Goal: Task Accomplishment & Management: Manage account settings

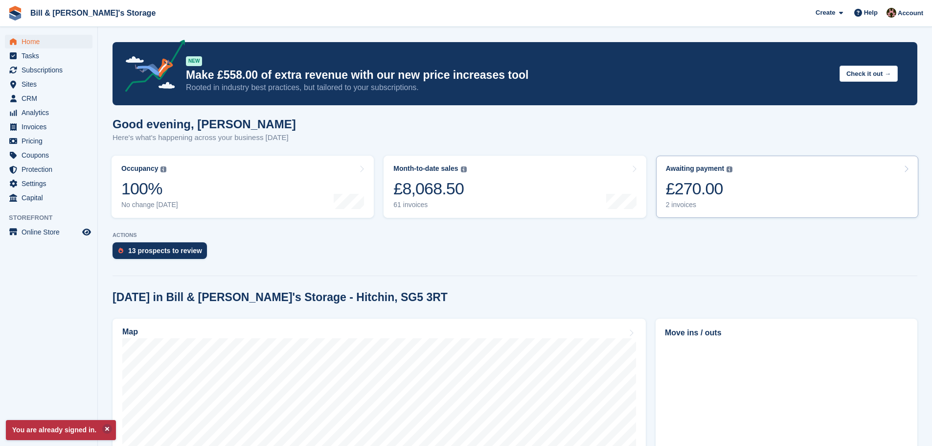
click at [689, 175] on div "Awaiting payment The total outstanding balance on all open invoices. £270.00 2 …" at bounding box center [699, 186] width 67 height 45
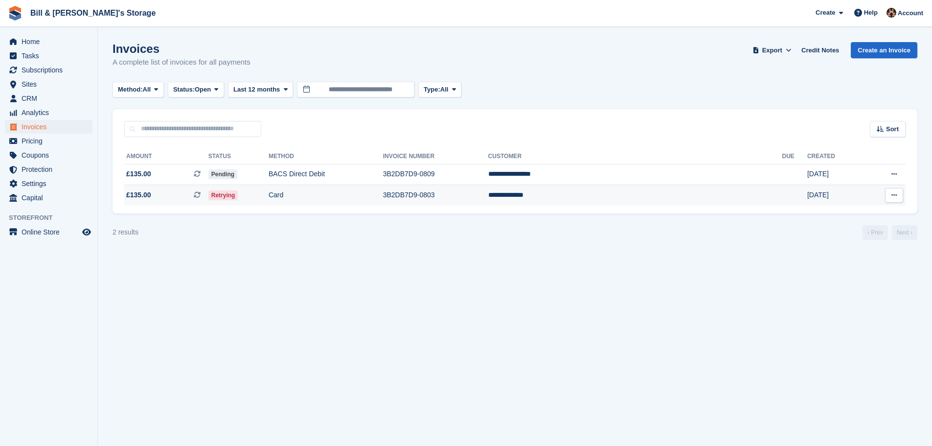
click at [269, 189] on td "Retrying" at bounding box center [239, 195] width 60 height 21
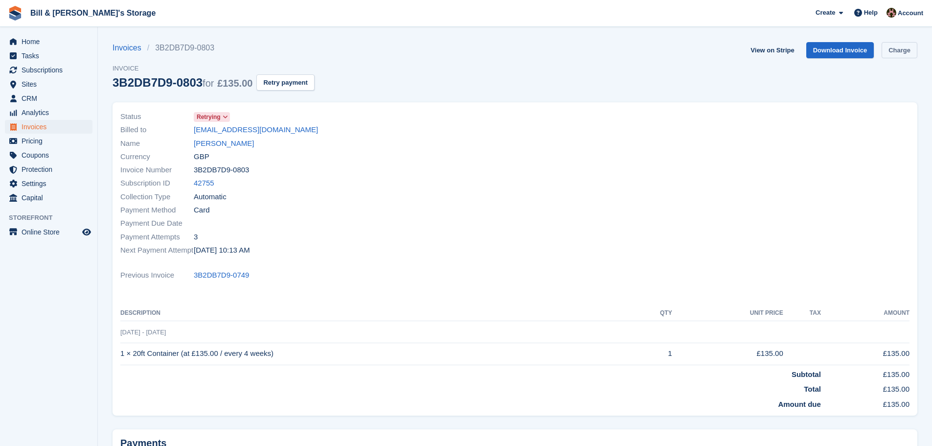
click at [900, 56] on link "Charge" at bounding box center [900, 50] width 36 height 16
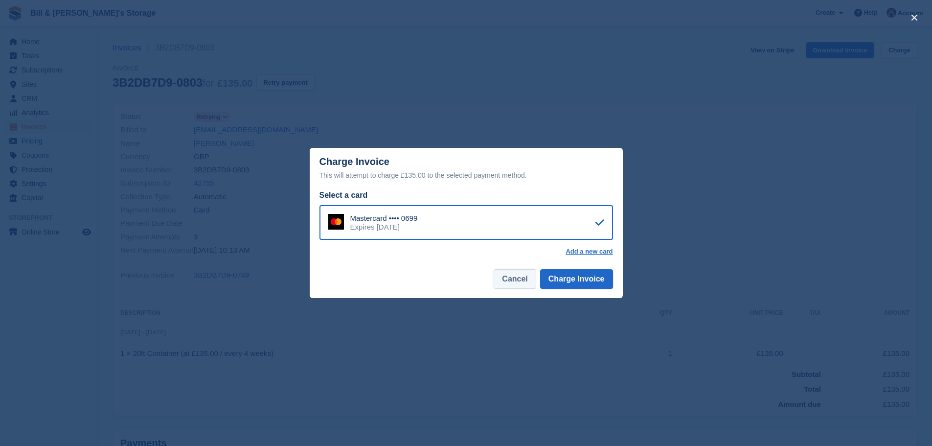
click at [527, 275] on button "Cancel" at bounding box center [515, 279] width 42 height 20
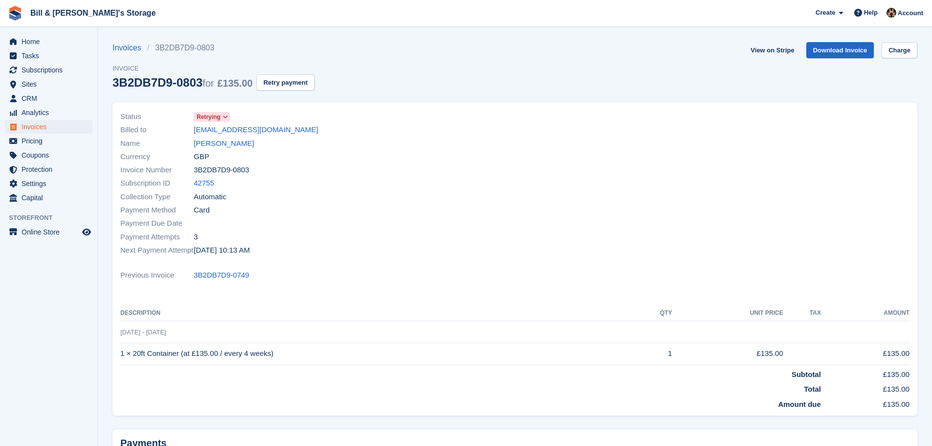
click at [395, 216] on div "Payment Method Card" at bounding box center [314, 210] width 389 height 13
click at [21, 37] on link "Home" at bounding box center [49, 42] width 88 height 14
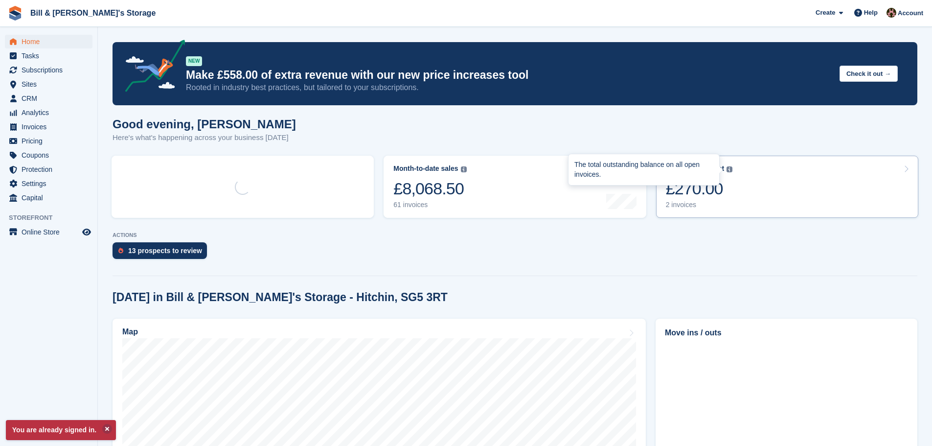
click at [734, 172] on link "Awaiting payment The total outstanding balance on all open invoices. The total …" at bounding box center [787, 187] width 262 height 62
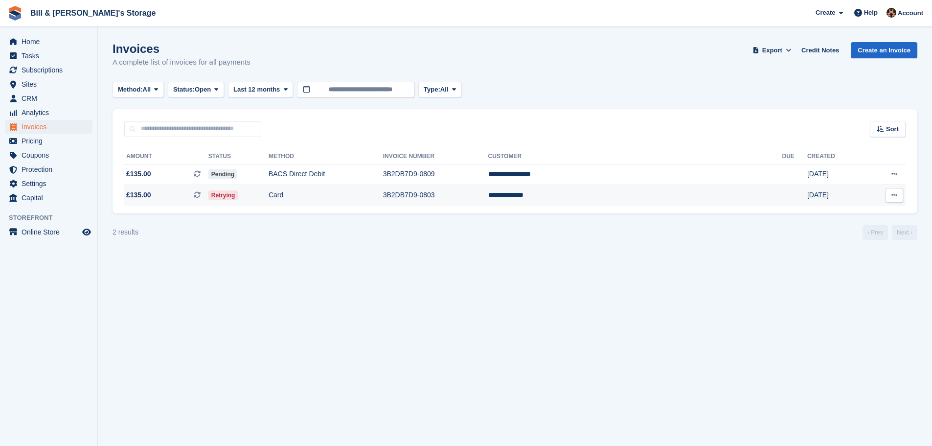
click at [269, 192] on td "Retrying" at bounding box center [239, 195] width 60 height 21
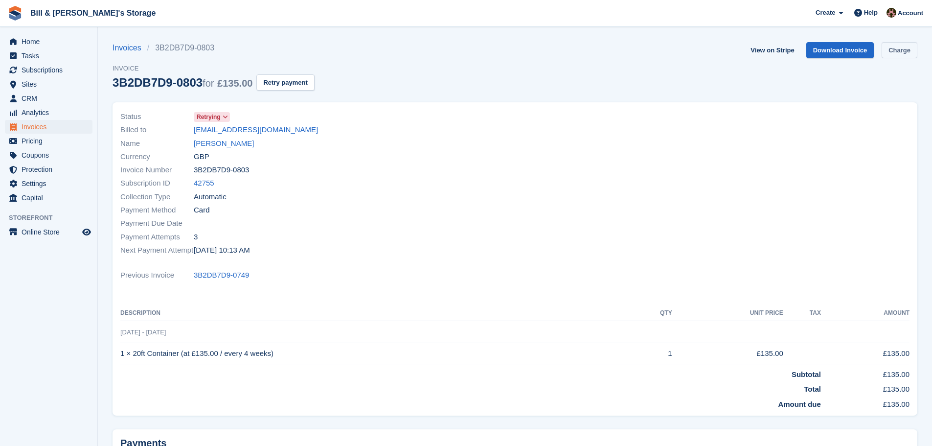
click at [900, 48] on link "Charge" at bounding box center [900, 50] width 36 height 16
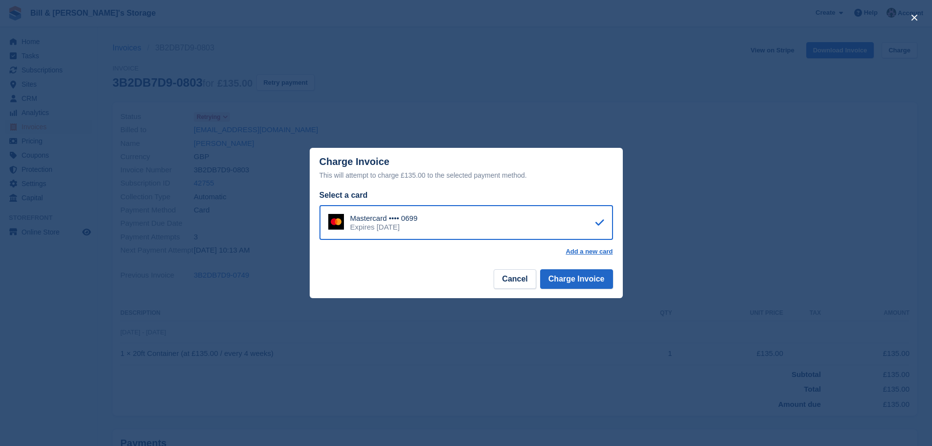
click at [667, 202] on div "close" at bounding box center [466, 223] width 932 height 446
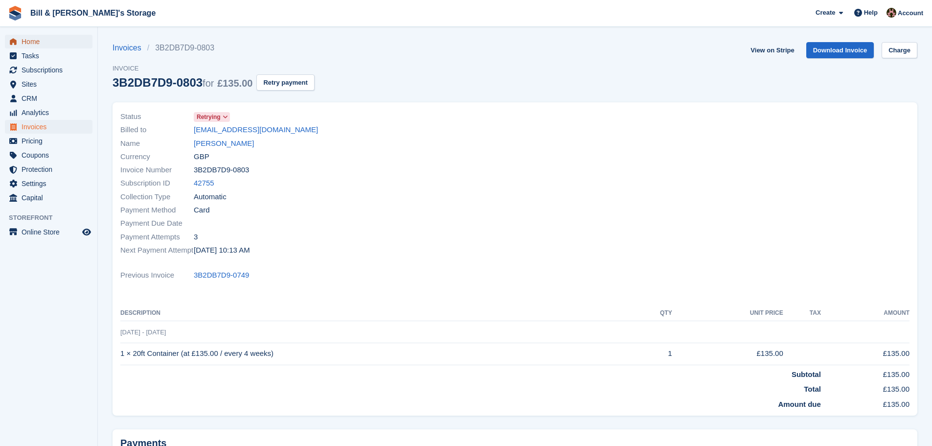
click at [39, 43] on span "Home" at bounding box center [51, 42] width 59 height 14
